Goal: Task Accomplishment & Management: Use online tool/utility

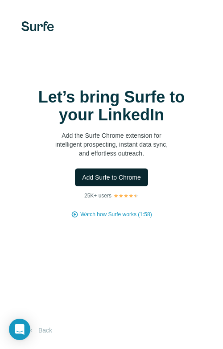
click at [103, 175] on span "Add Surfe to Chrome" at bounding box center [111, 177] width 59 height 9
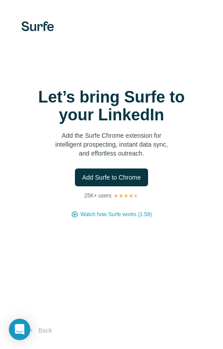
click at [155, 151] on p "Add the Surfe Chrome extension for intelligent prospecting, instant data sync, …" at bounding box center [111, 144] width 178 height 27
click at [19, 333] on icon "Open Intercom Messenger" at bounding box center [19, 330] width 10 height 12
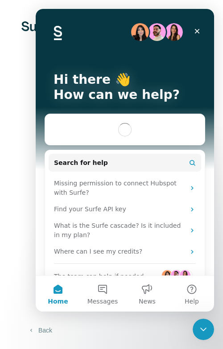
click at [44, 332] on button "Back" at bounding box center [39, 330] width 37 height 16
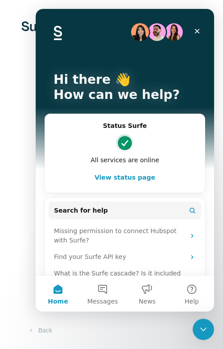
click at [61, 295] on button "Home" at bounding box center [58, 294] width 45 height 36
click at [98, 296] on button "Messages" at bounding box center [102, 294] width 45 height 36
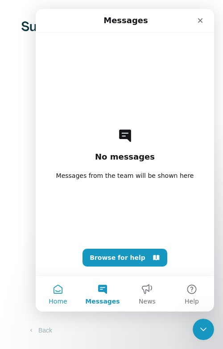
click at [58, 293] on button "Home" at bounding box center [58, 294] width 45 height 36
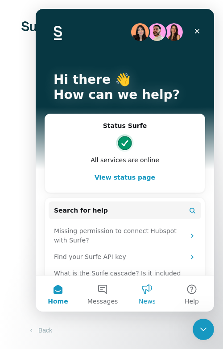
click at [140, 294] on button "News" at bounding box center [147, 294] width 45 height 36
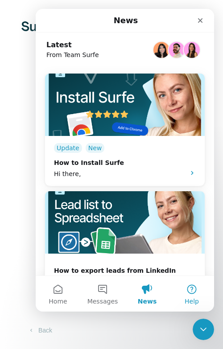
click at [186, 296] on button "Help" at bounding box center [191, 294] width 45 height 36
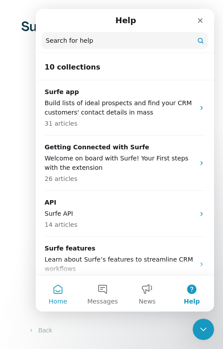
click at [60, 296] on button "Home" at bounding box center [58, 294] width 45 height 36
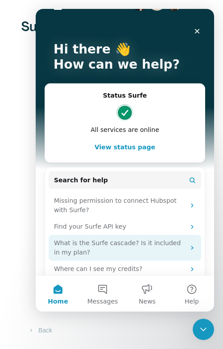
scroll to position [66, 0]
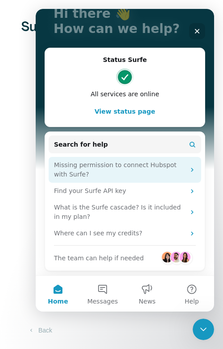
click at [93, 172] on div "Missing permission to connect Hubspot with Surfe?" at bounding box center [119, 170] width 131 height 19
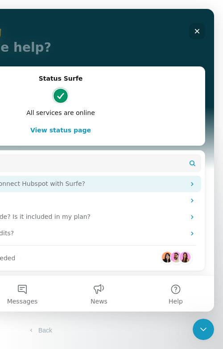
scroll to position [47, 0]
